Goal: Find specific page/section: Find specific page/section

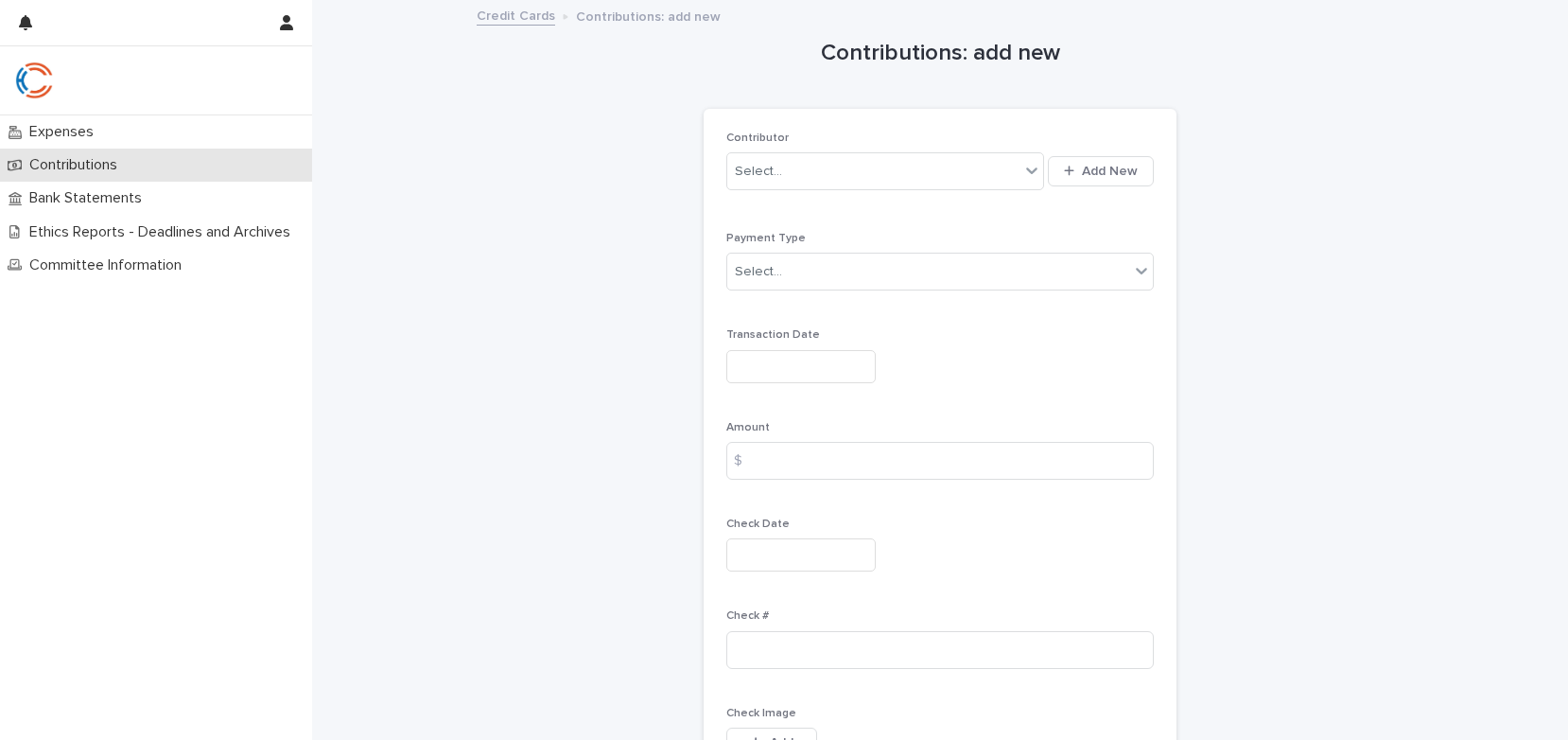
click at [81, 169] on p "Contributions" at bounding box center [76, 165] width 110 height 18
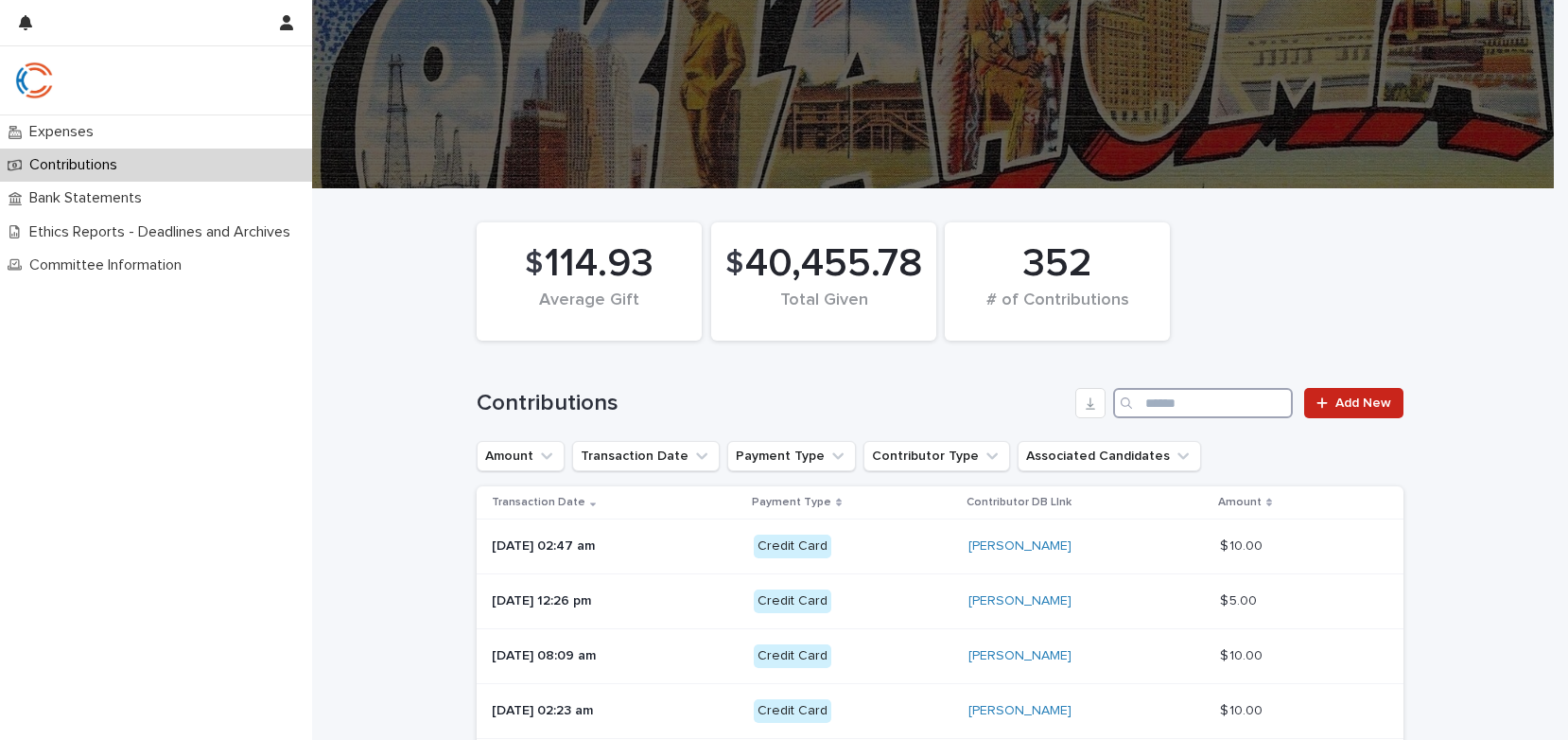
click at [1142, 397] on input "Search" at bounding box center [1203, 402] width 180 height 30
type input "*****"
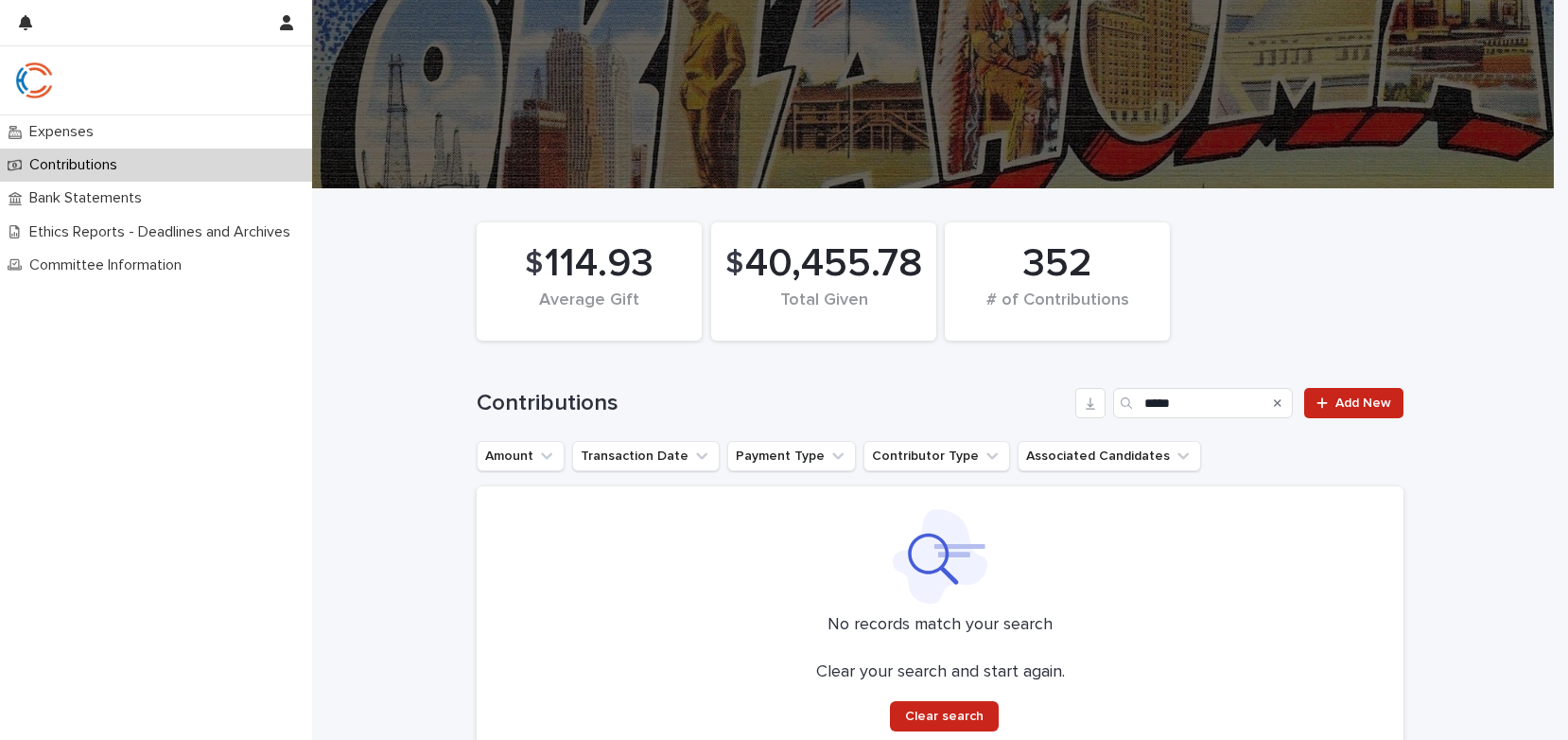
click at [97, 162] on p "Contributions" at bounding box center [76, 165] width 110 height 18
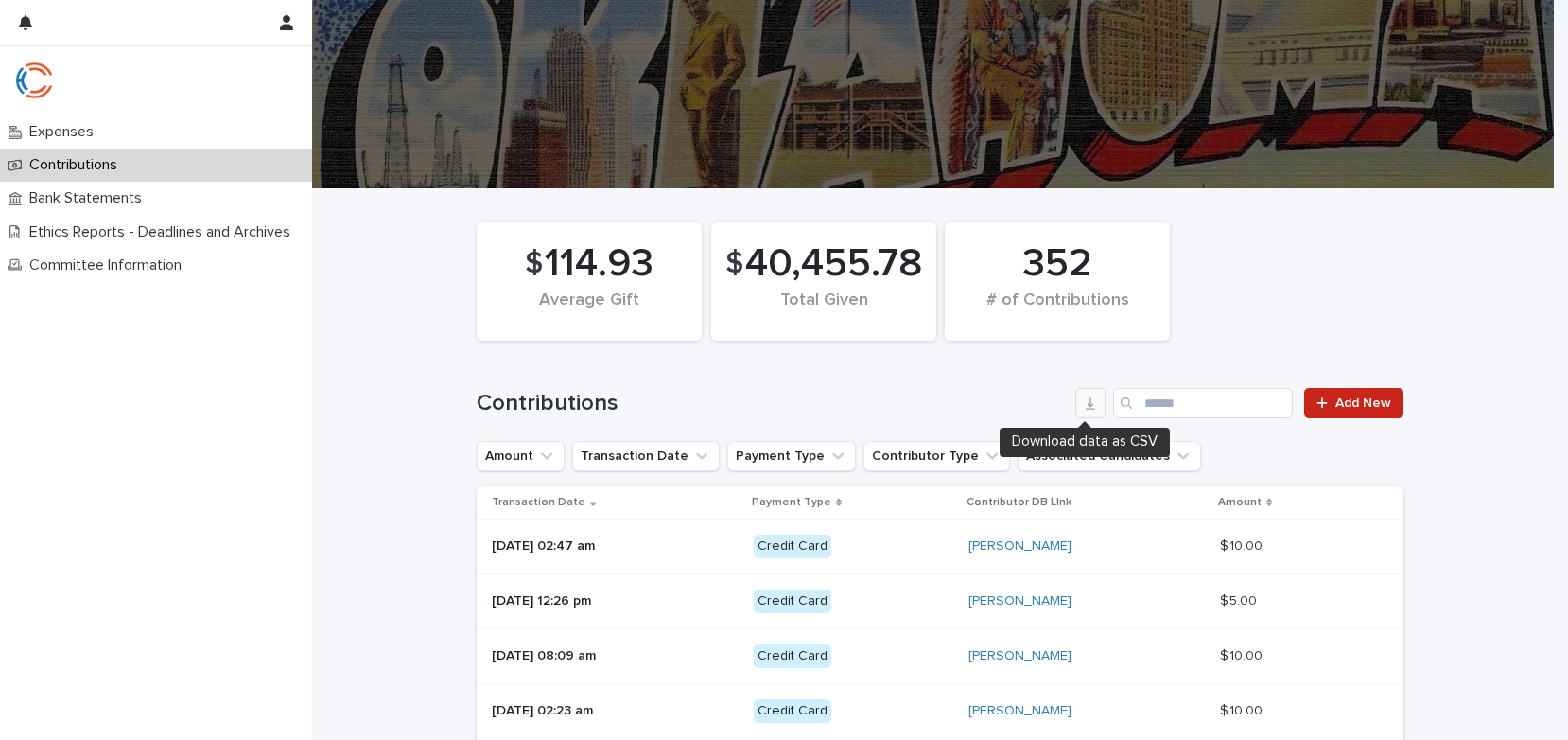
click at [1085, 406] on icon "button" at bounding box center [1090, 403] width 10 height 13
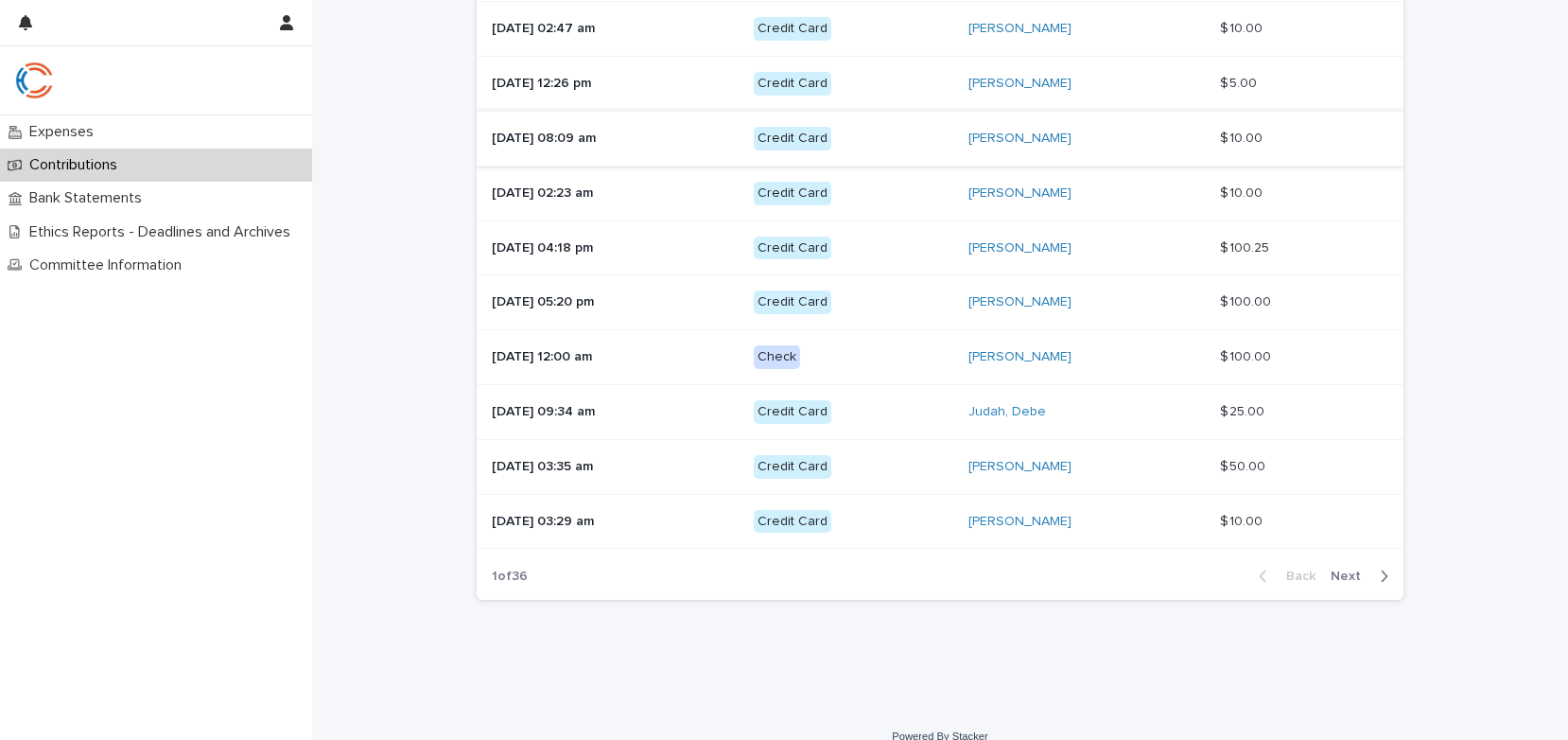
scroll to position [541, 0]
